Goal: Navigation & Orientation: Find specific page/section

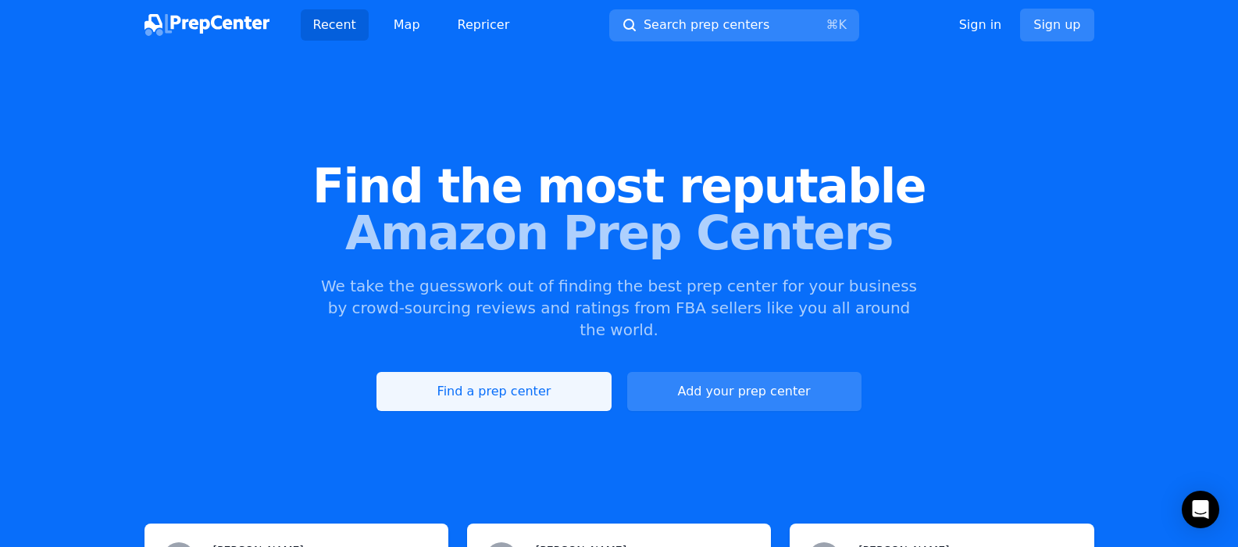
click at [516, 374] on link "Find a prep center" at bounding box center [493, 391] width 234 height 39
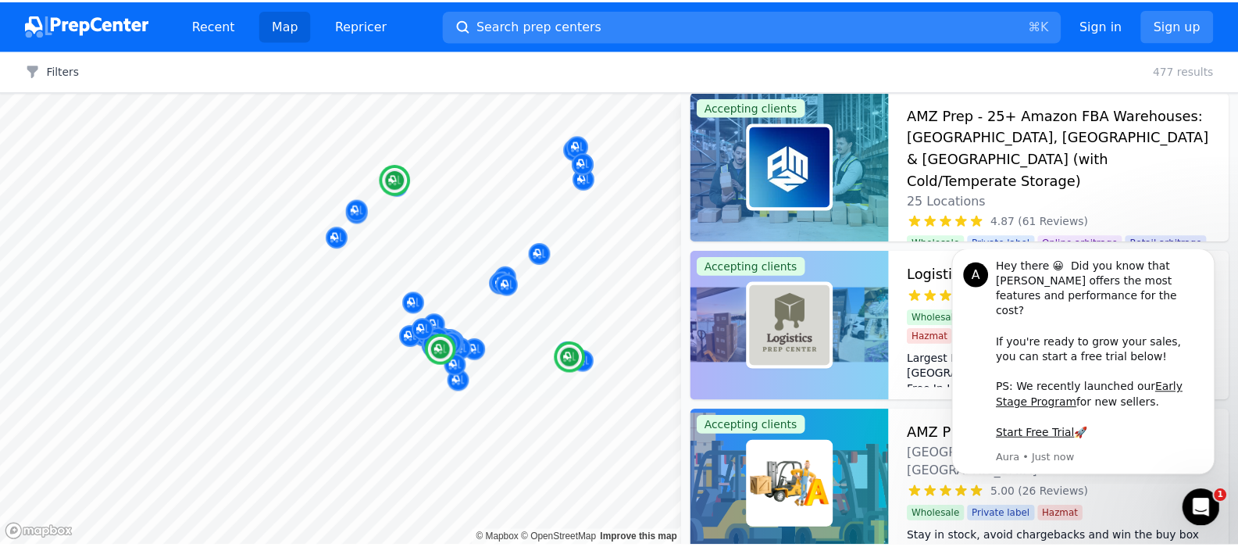
scroll to position [24, 0]
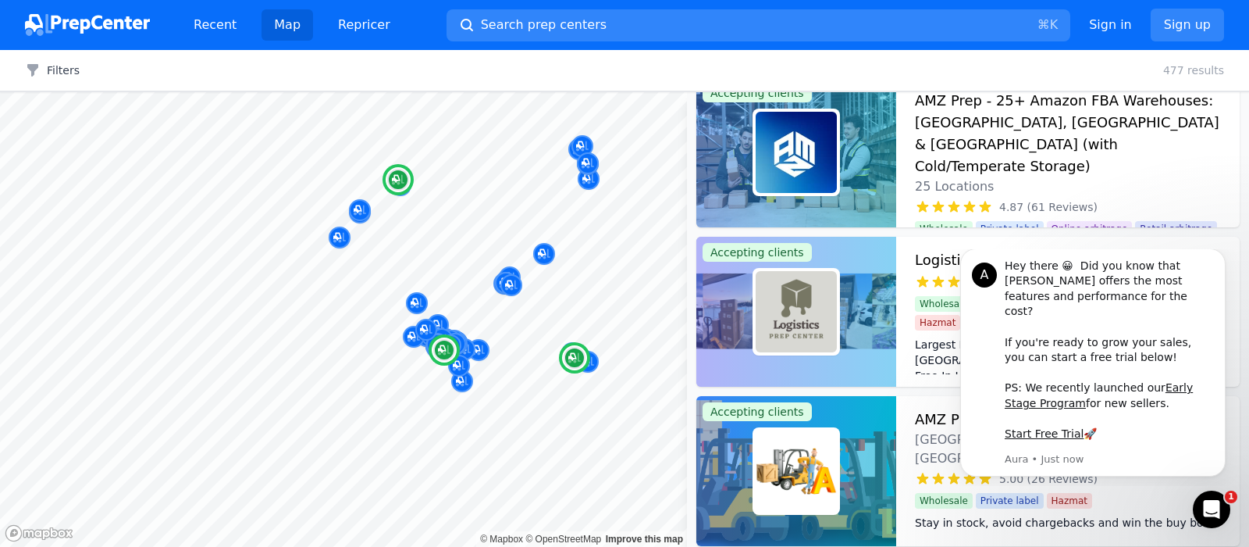
click at [796, 148] on img at bounding box center [796, 152] width 81 height 81
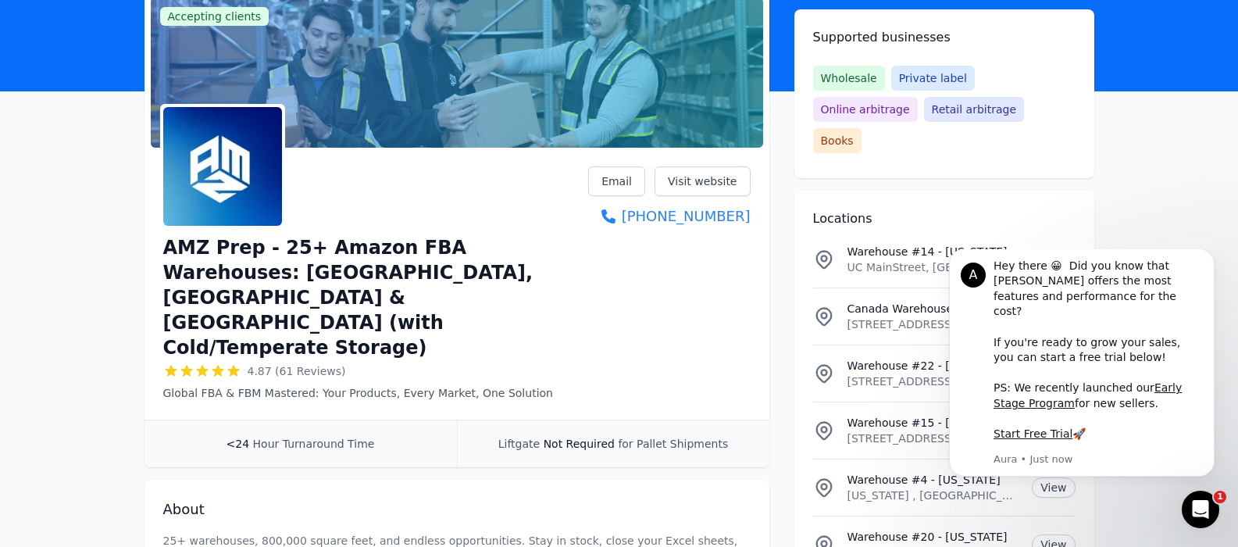
scroll to position [121, 0]
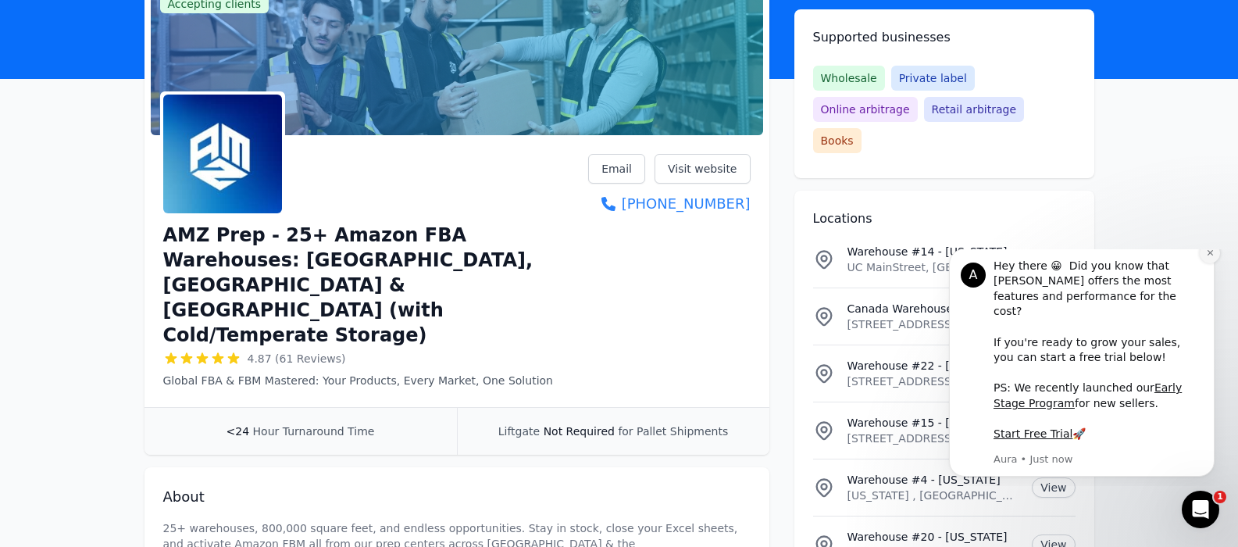
click at [1214, 263] on button "Dismiss notification" at bounding box center [1209, 253] width 20 height 20
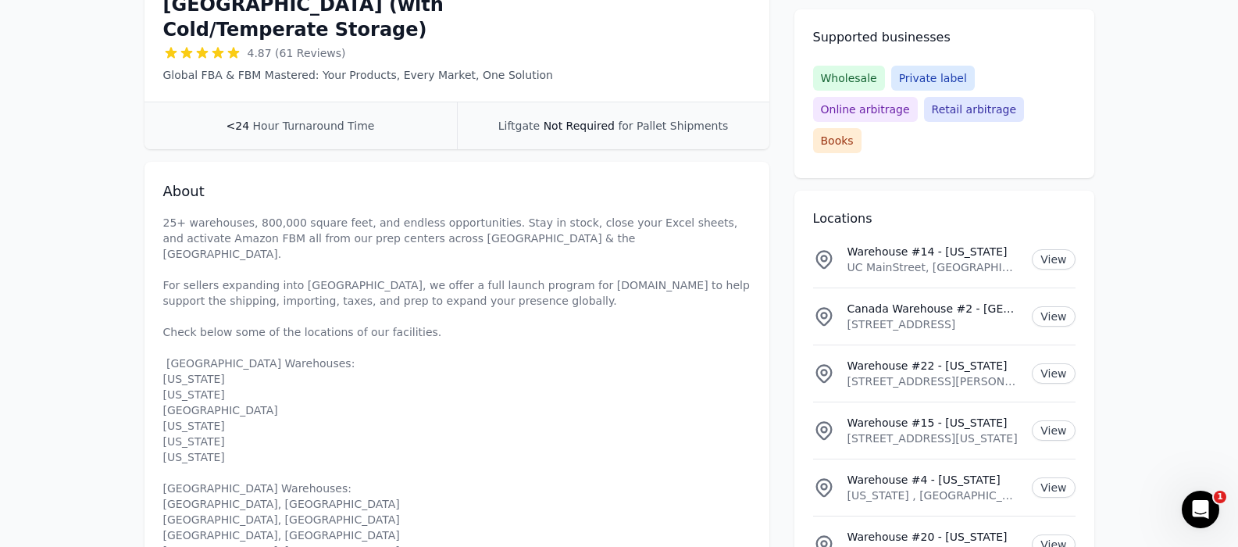
scroll to position [426, 0]
click at [191, 288] on p "25+ warehouses, 800,000 square feet, and endless opportunities. Stay in stock, …" at bounding box center [456, 450] width 587 height 469
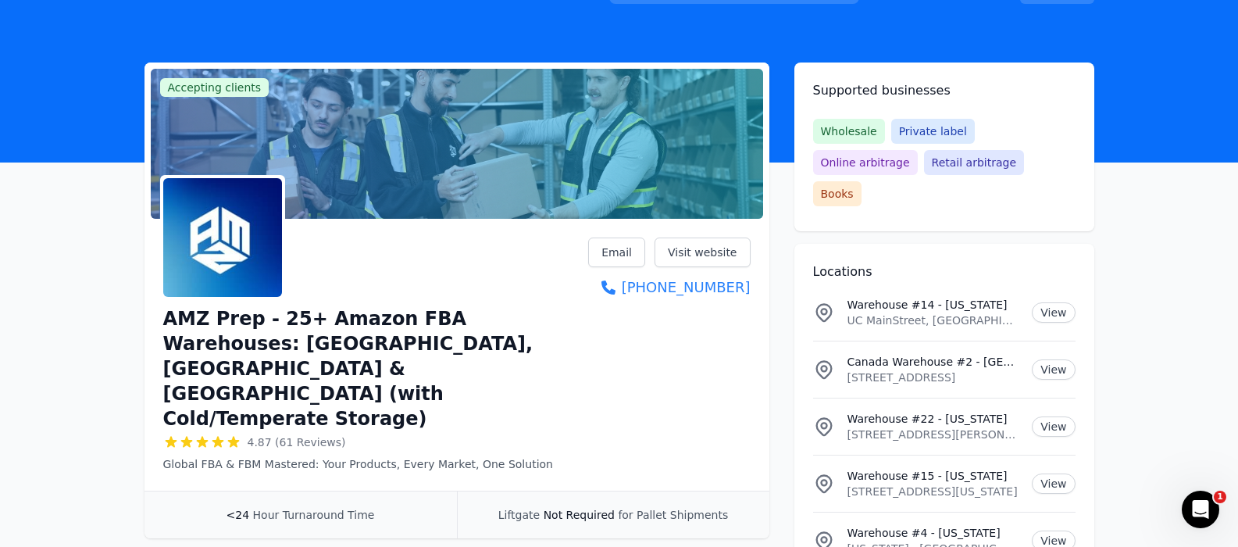
scroll to position [0, 0]
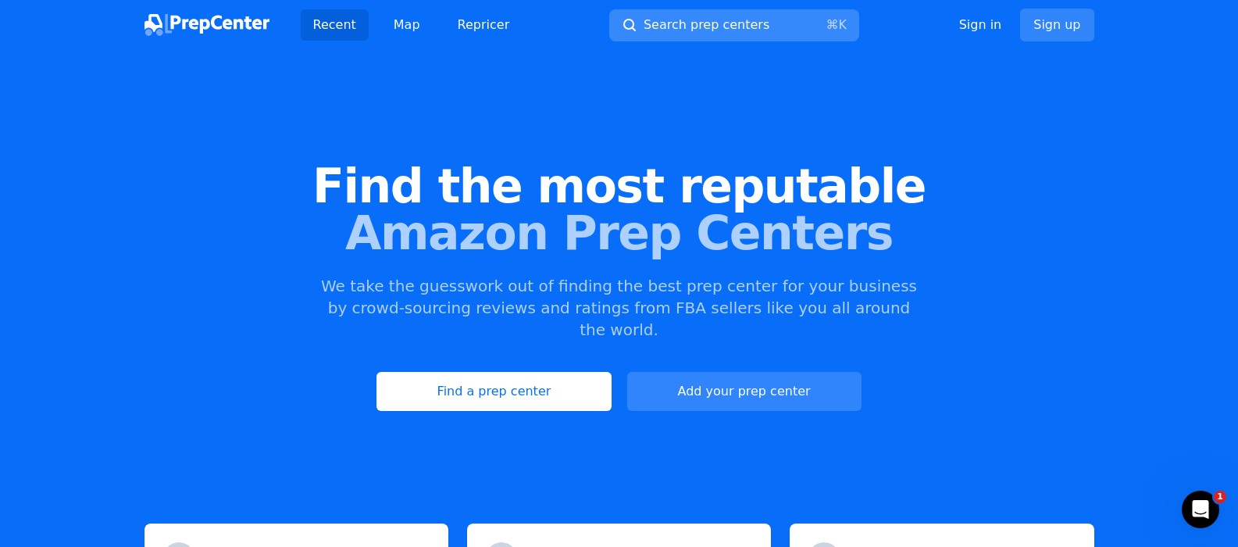
click at [667, 25] on span "Search prep centers" at bounding box center [706, 25] width 126 height 19
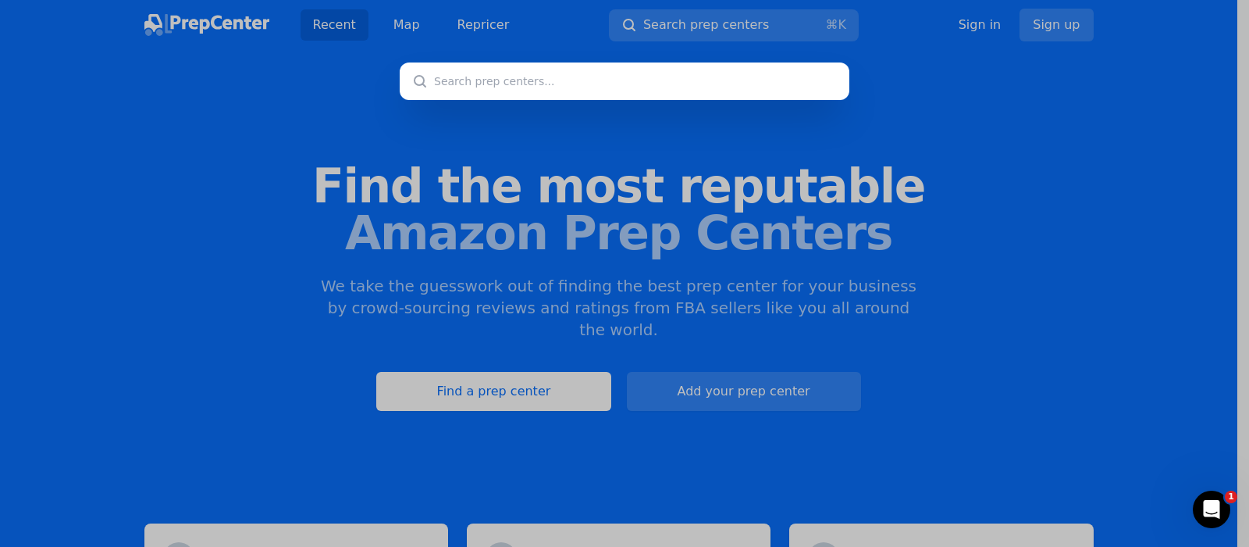
click at [452, 83] on input "text" at bounding box center [625, 80] width 450 height 37
paste input "californiafbaprep"
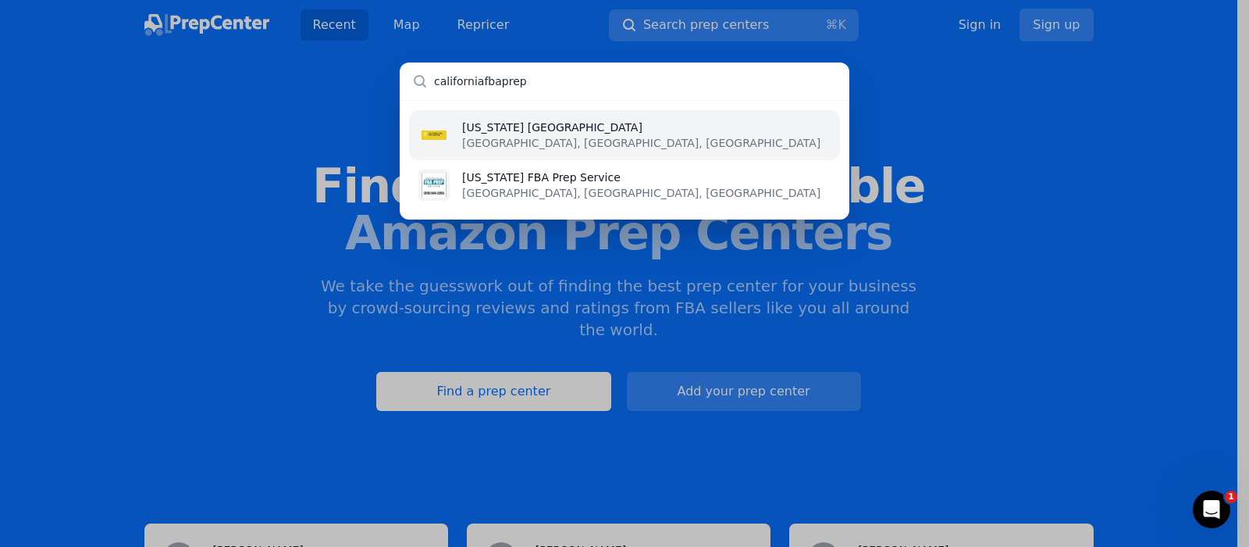
type input "californiafbaprep"
click at [631, 144] on li "[US_STATE] FBA Prep Center [GEOGRAPHIC_DATA], [GEOGRAPHIC_DATA], [GEOGRAPHIC_DA…" at bounding box center [624, 135] width 431 height 50
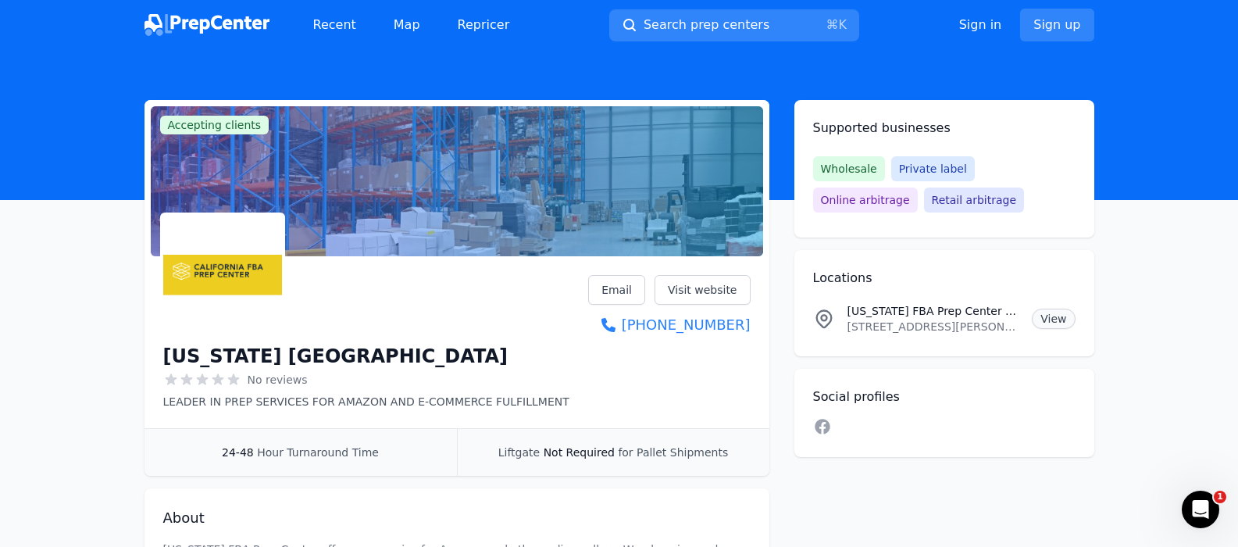
click at [1047, 321] on link "View" at bounding box center [1053, 318] width 43 height 20
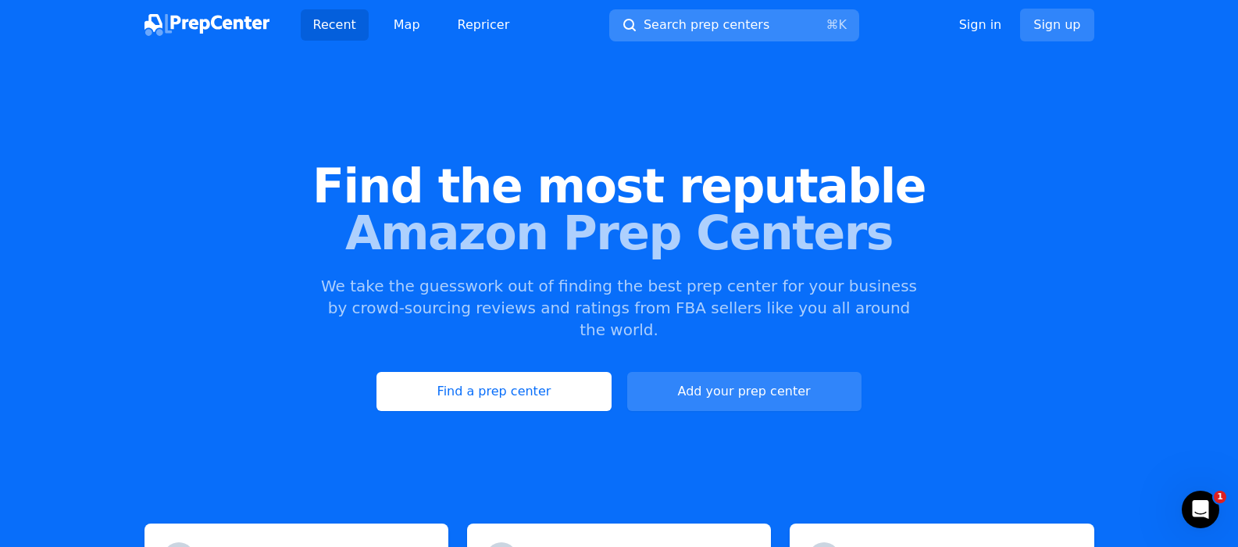
click at [672, 31] on span "Search prep centers" at bounding box center [706, 25] width 126 height 19
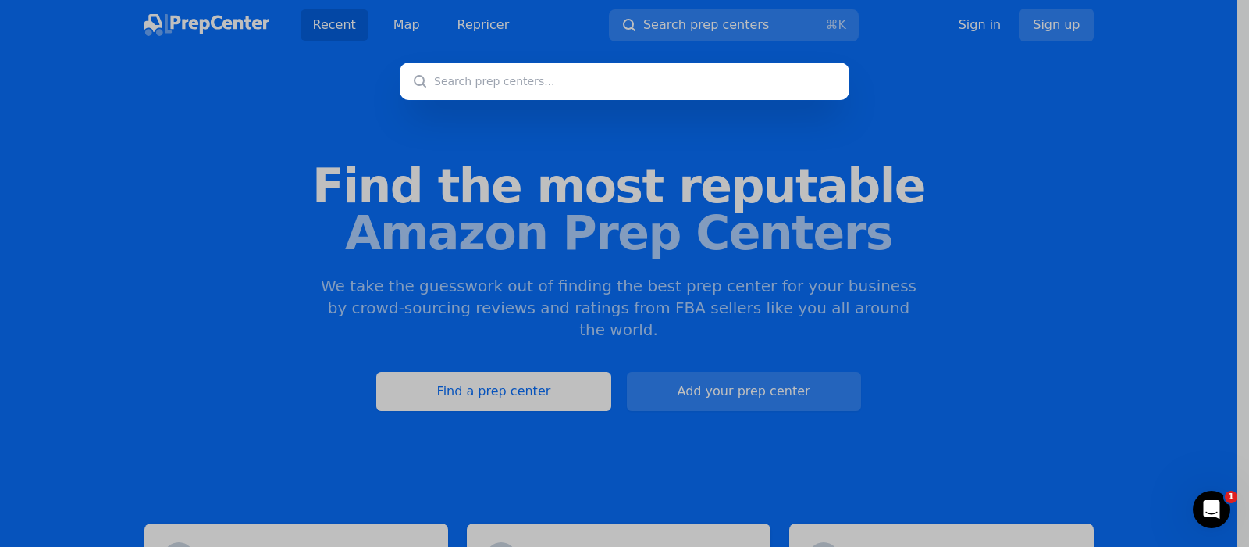
drag, startPoint x: 433, startPoint y: 85, endPoint x: 460, endPoint y: 91, distance: 27.3
click at [435, 87] on input "text" at bounding box center [625, 80] width 450 height 37
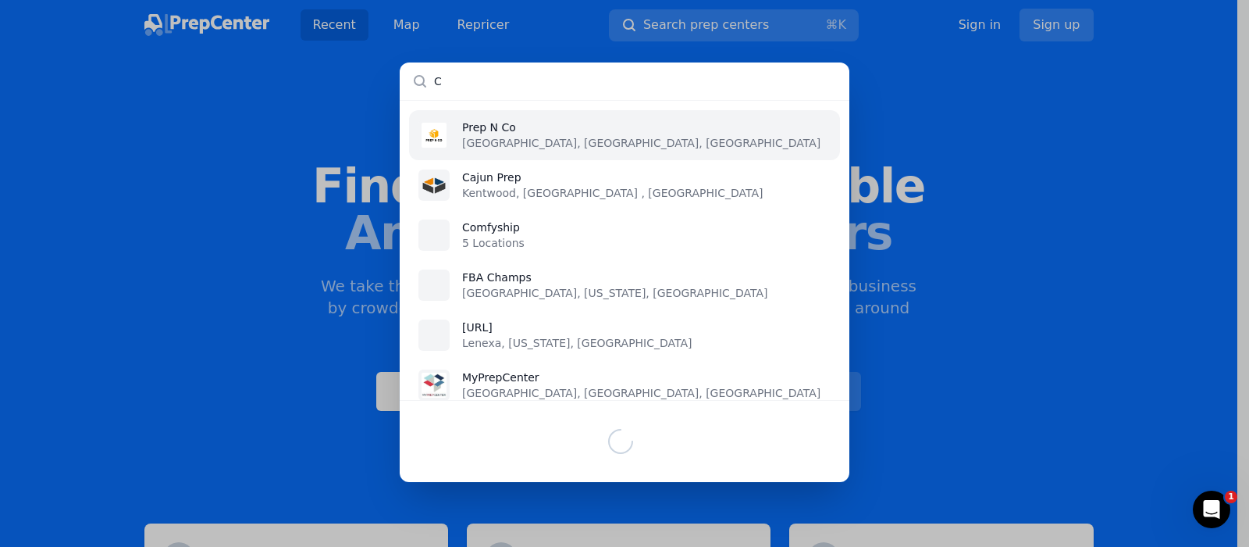
type input "CA"
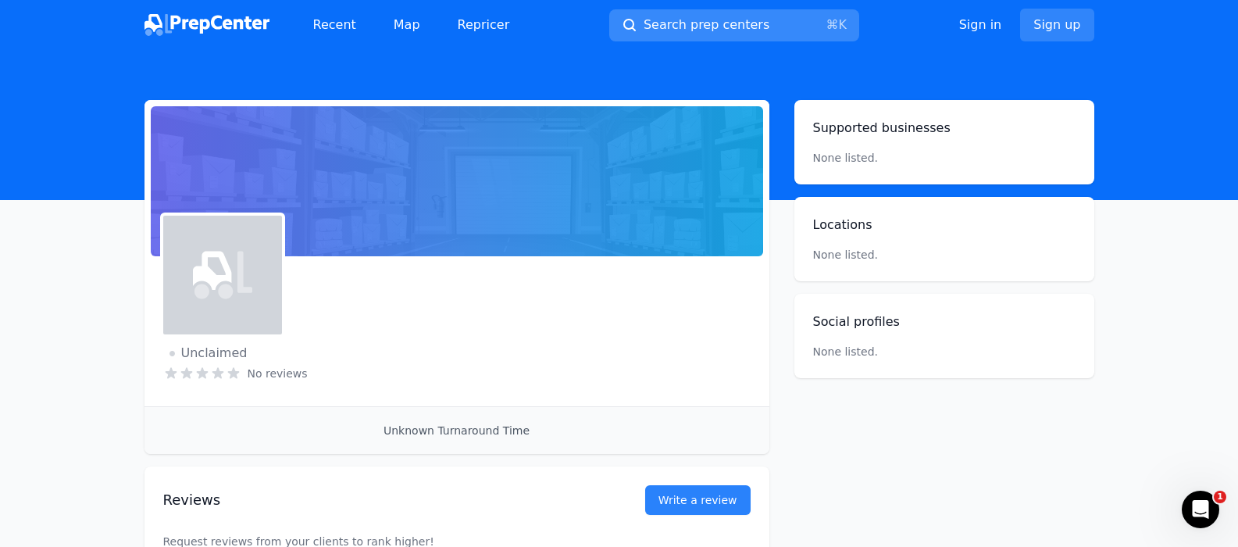
click at [754, 23] on span "Search prep centers" at bounding box center [706, 25] width 126 height 19
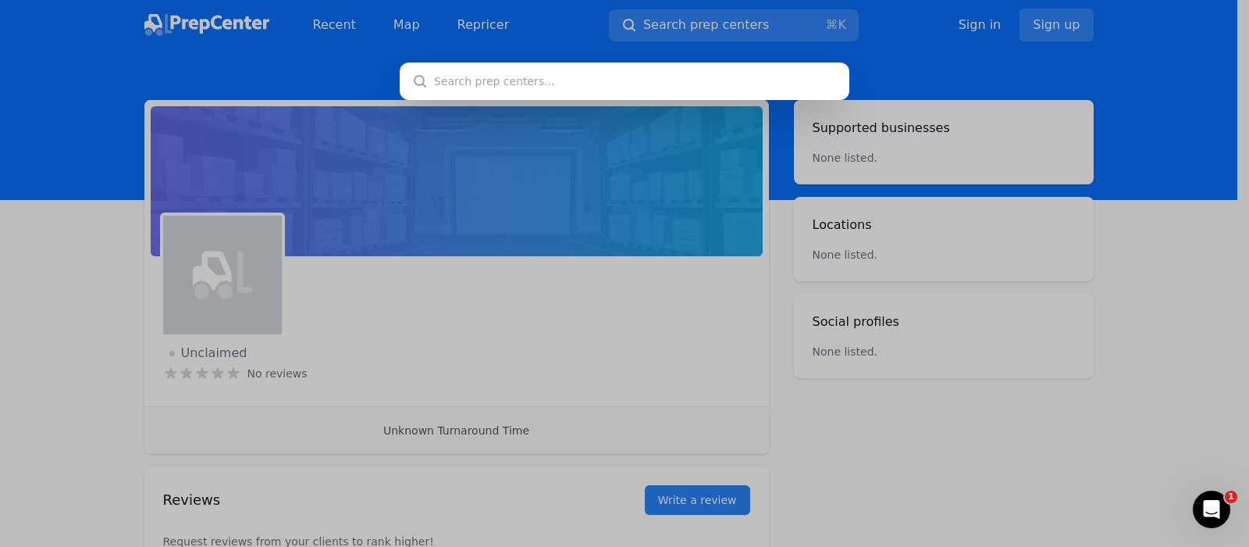
drag, startPoint x: 946, startPoint y: 481, endPoint x: 915, endPoint y: 474, distance: 31.3
click at [946, 481] on div at bounding box center [624, 273] width 1249 height 547
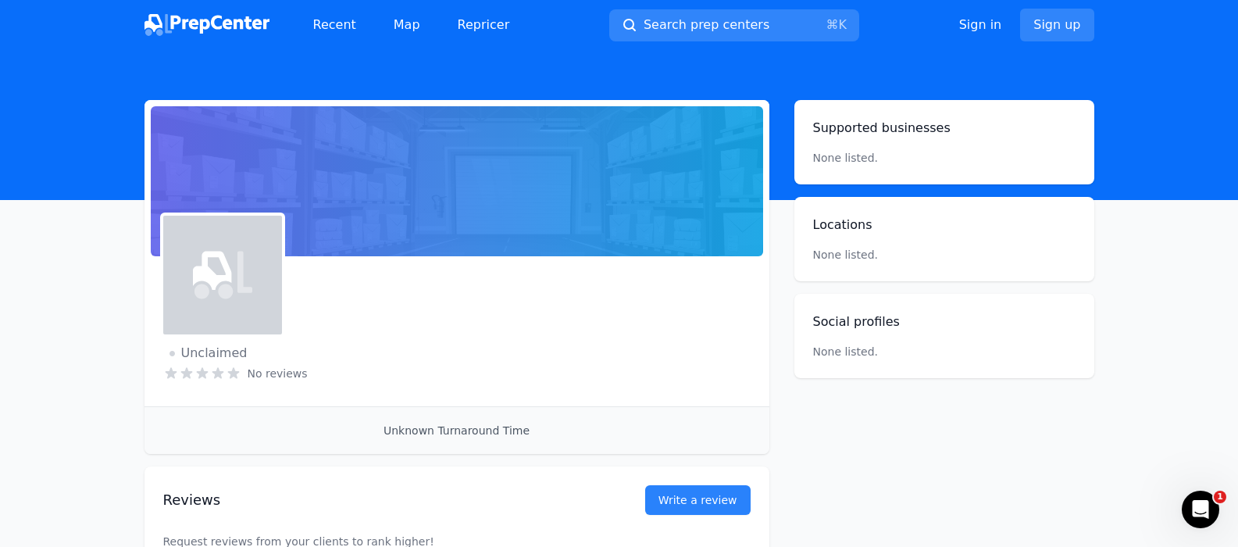
click at [176, 20] on img at bounding box center [206, 25] width 125 height 22
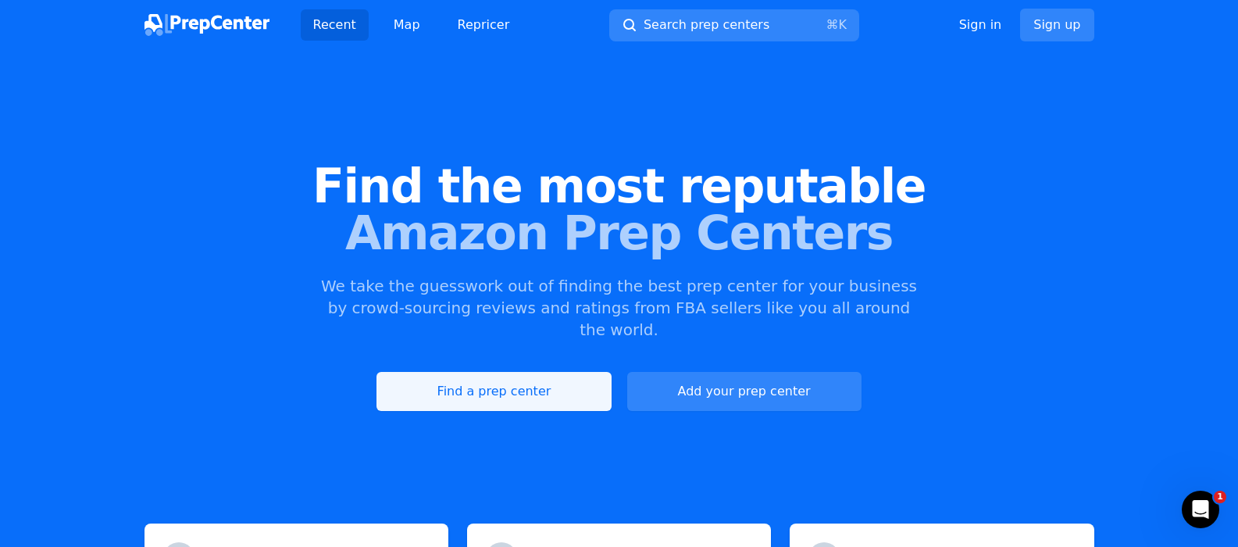
click at [550, 372] on link "Find a prep center" at bounding box center [493, 391] width 234 height 39
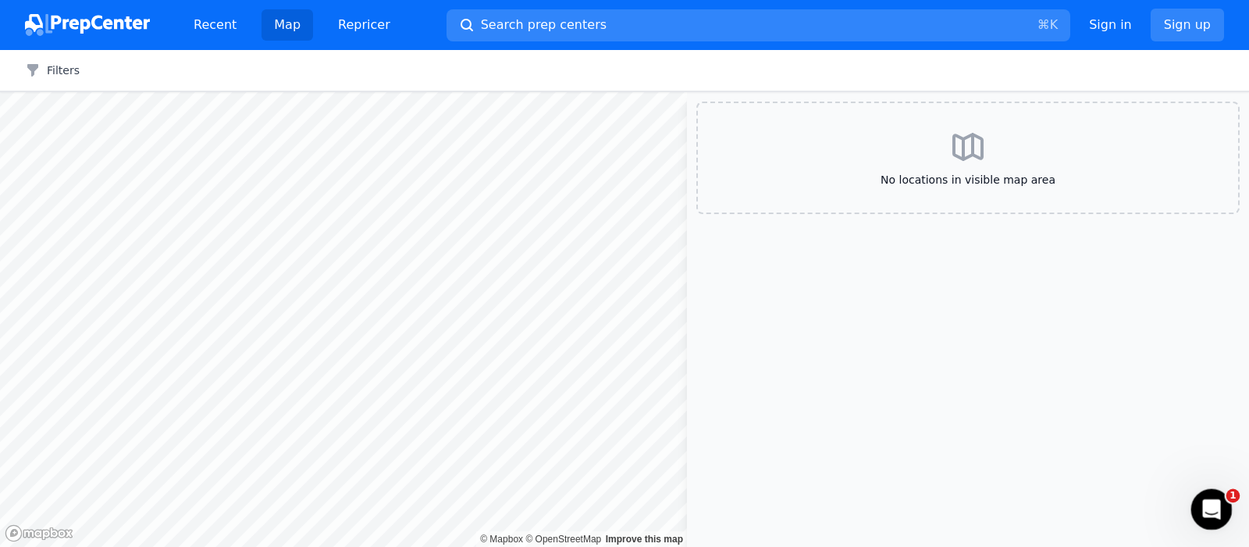
click at [1198, 507] on icon "Open Intercom Messenger" at bounding box center [1210, 507] width 26 height 26
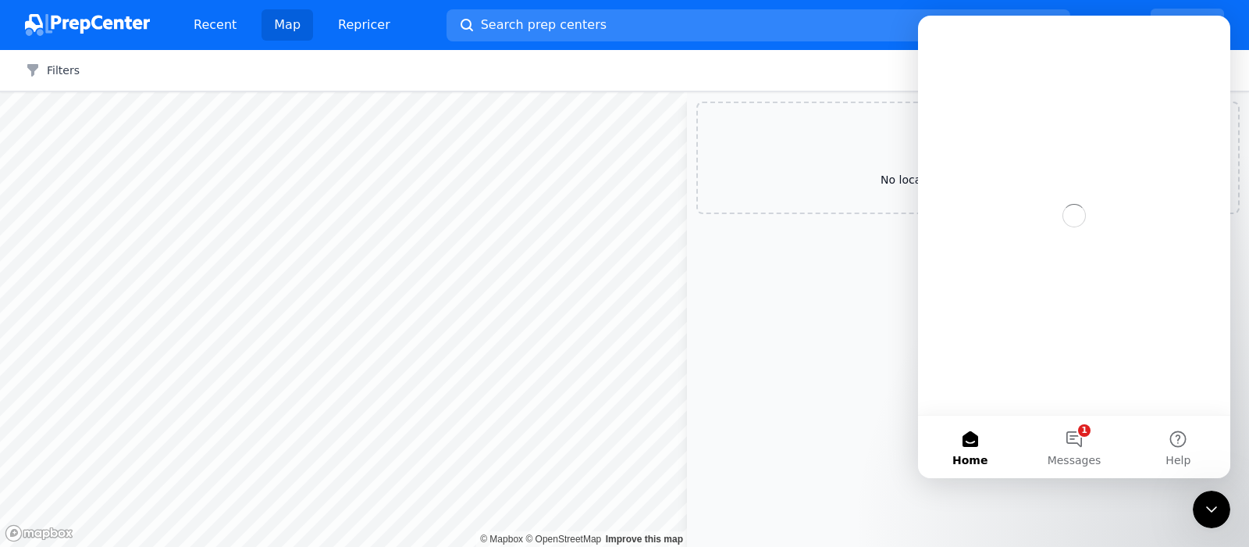
click at [779, 56] on div "Filters Clear all" at bounding box center [624, 70] width 1249 height 41
